Goal: Transaction & Acquisition: Purchase product/service

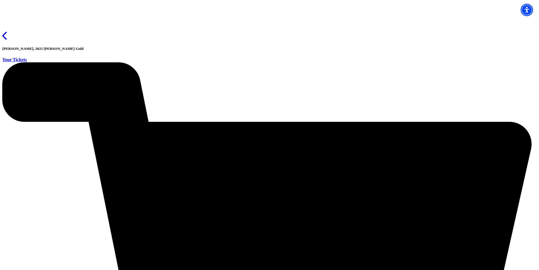
scroll to position [14, 0]
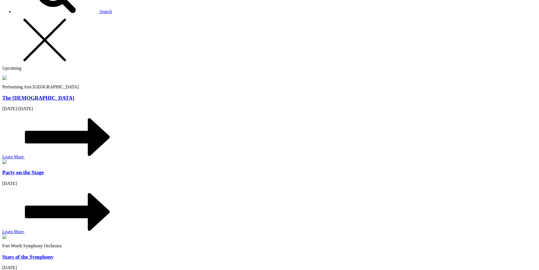
scroll to position [528, 0]
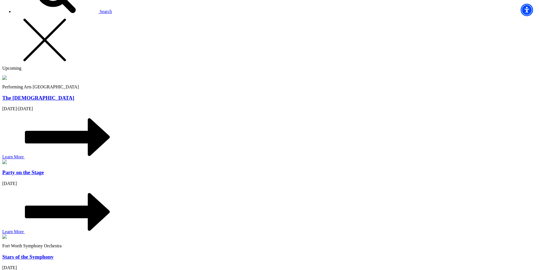
select select "[object Object]"
select select "1"
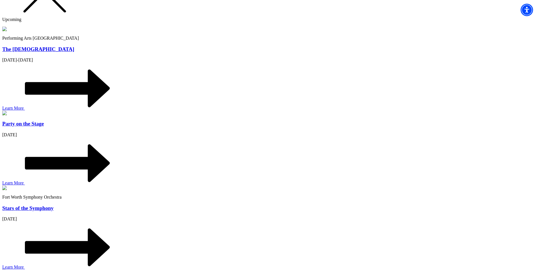
scroll to position [660, 0]
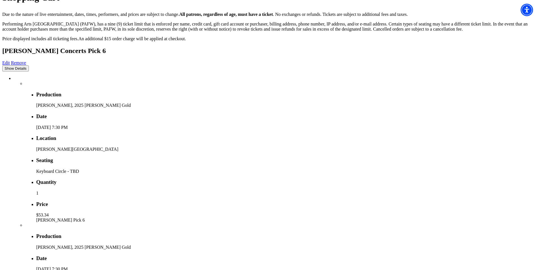
scroll to position [198, 0]
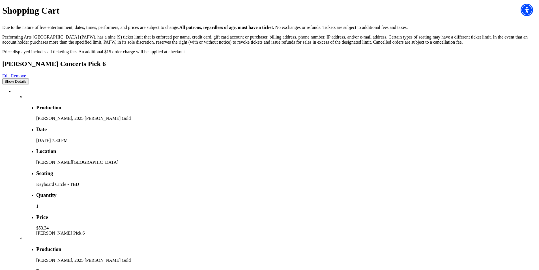
click at [10, 73] on link "Edit" at bounding box center [6, 75] width 8 height 5
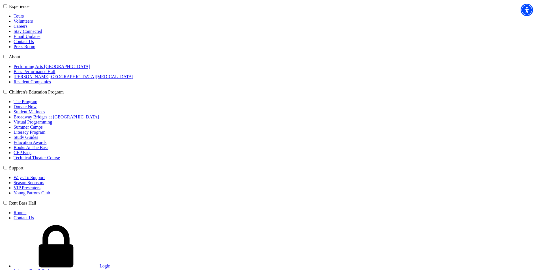
scroll to position [132, 0]
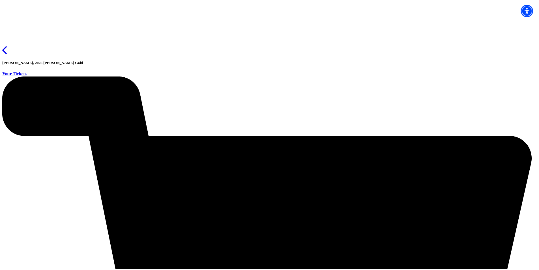
scroll to position [14, 0]
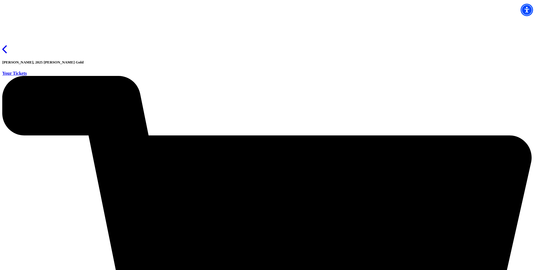
drag, startPoint x: 470, startPoint y: 160, endPoint x: 466, endPoint y: 159, distance: 4.1
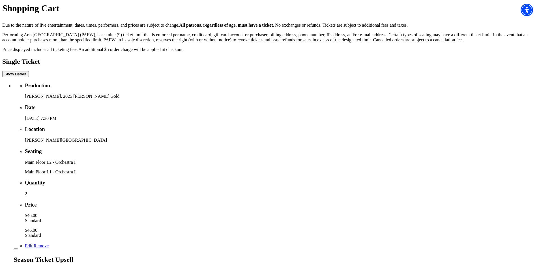
scroll to position [198, 0]
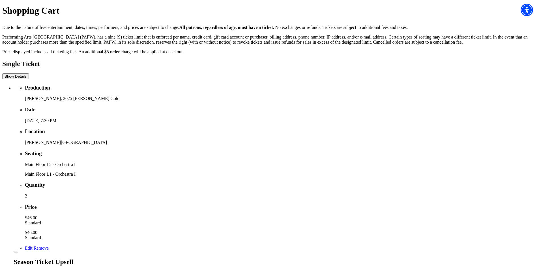
click at [49, 245] on link "Remove" at bounding box center [41, 247] width 15 height 5
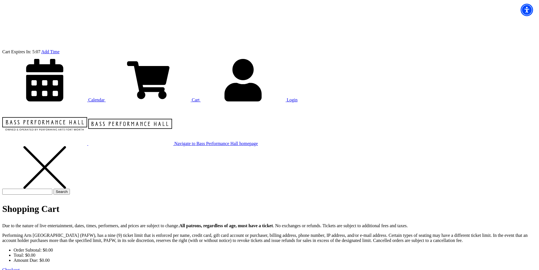
click at [87, 102] on icon at bounding box center [44, 123] width 85 height 42
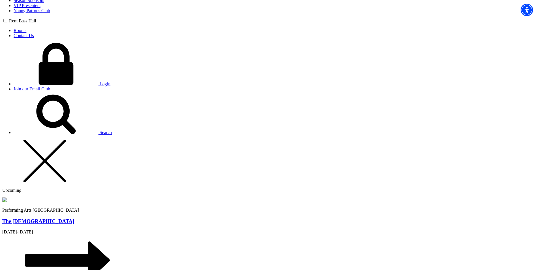
scroll to position [462, 0]
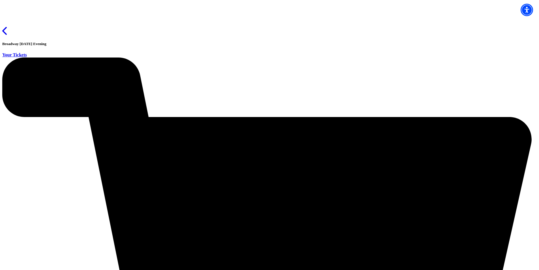
scroll to position [26, 0]
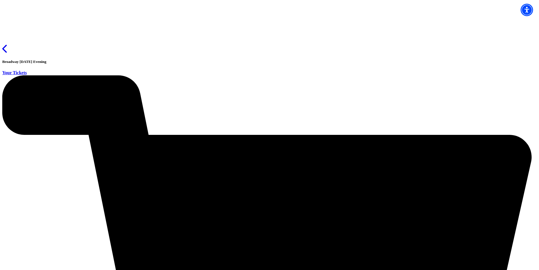
scroll to position [0, 0]
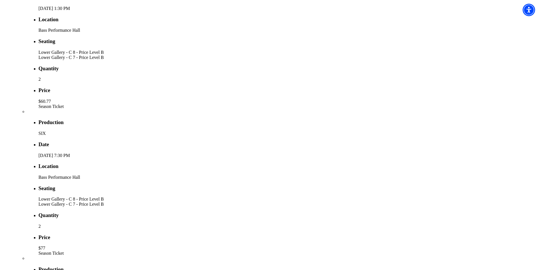
scroll to position [660, 0]
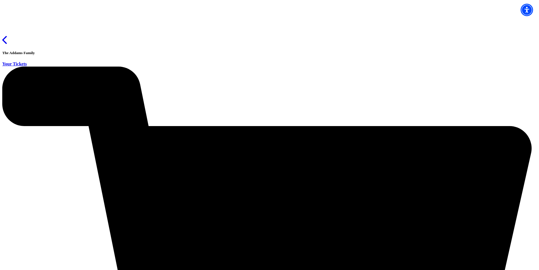
scroll to position [26, 0]
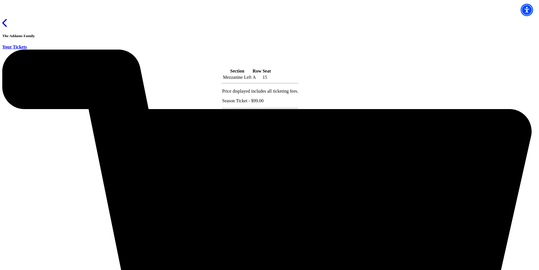
checkbox input "true"
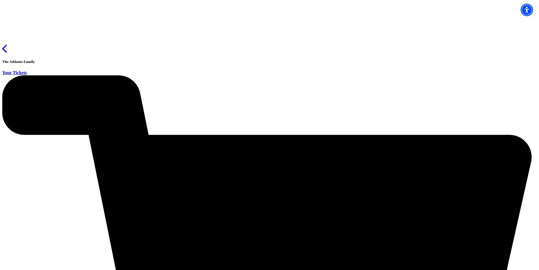
scroll to position [0, 0]
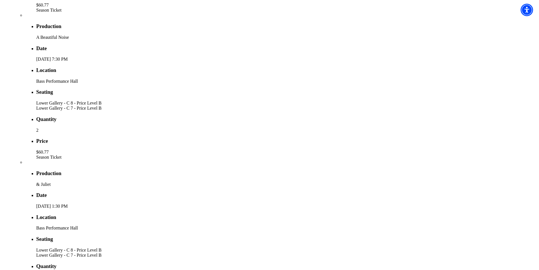
scroll to position [396, 0]
